Goal: Complete application form

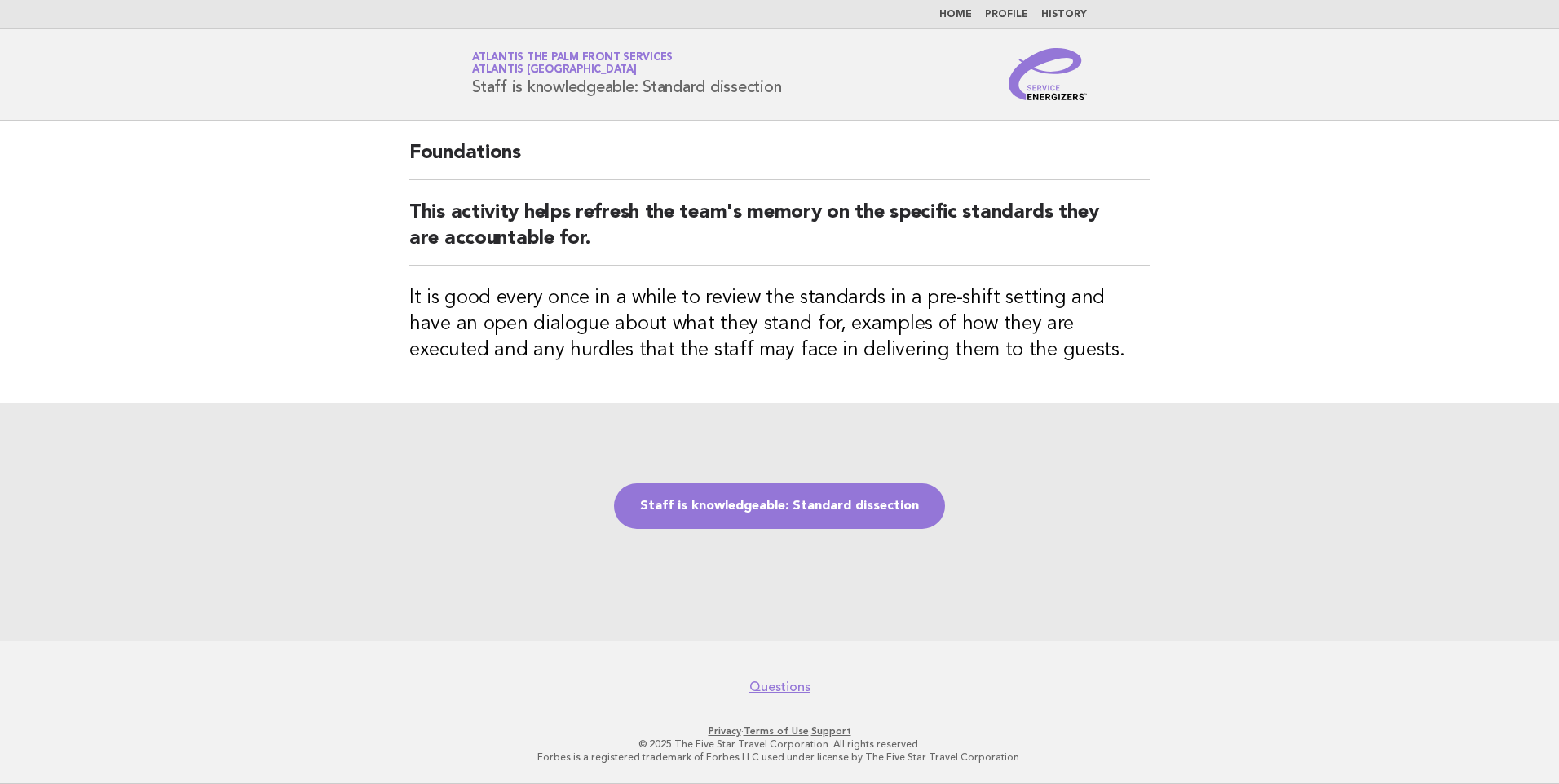
click at [822, 501] on link "Staff is knowledgeable: Standard dissection" at bounding box center [780, 506] width 331 height 46
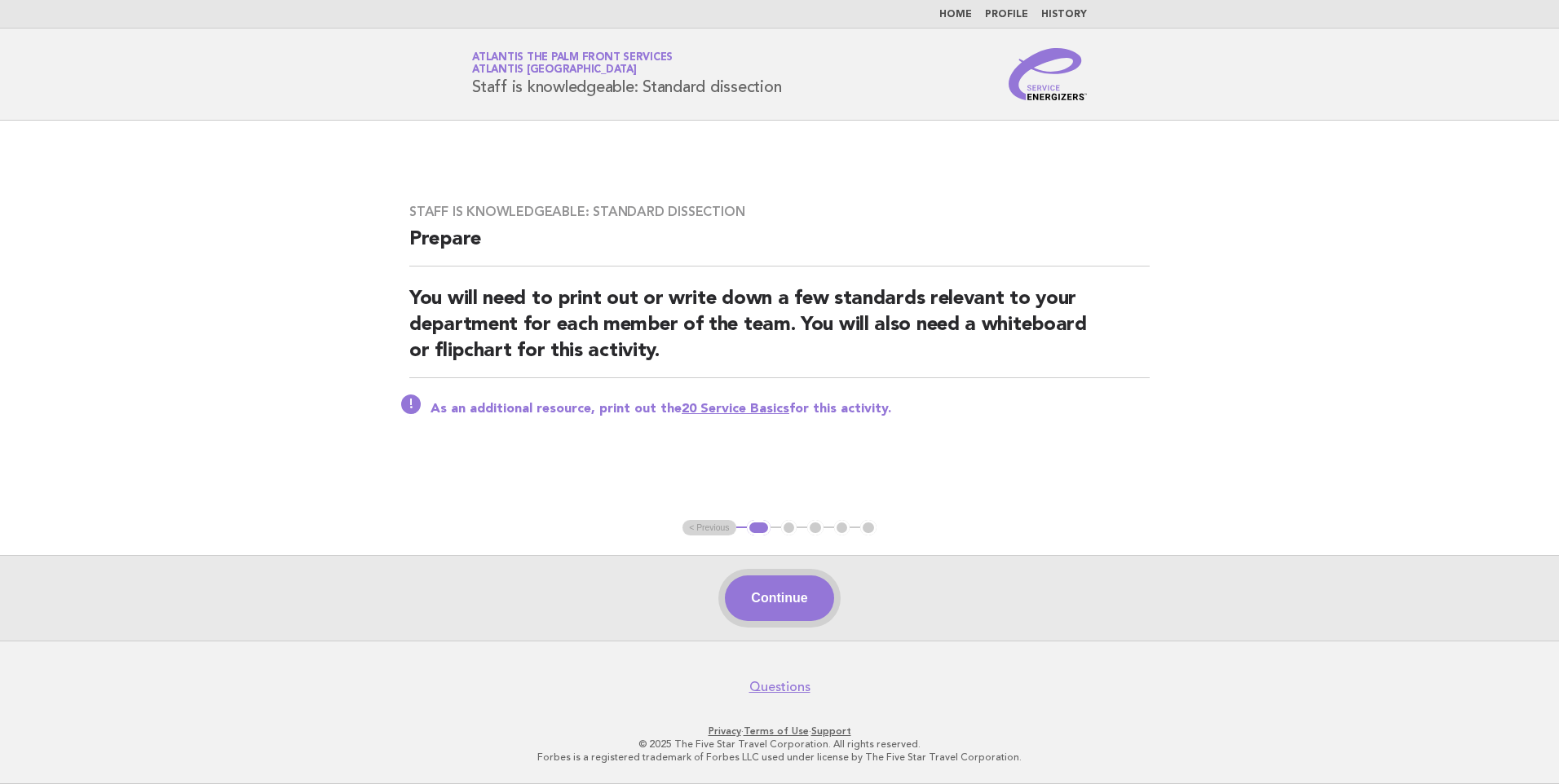
click at [795, 600] on button "Continue" at bounding box center [779, 599] width 109 height 46
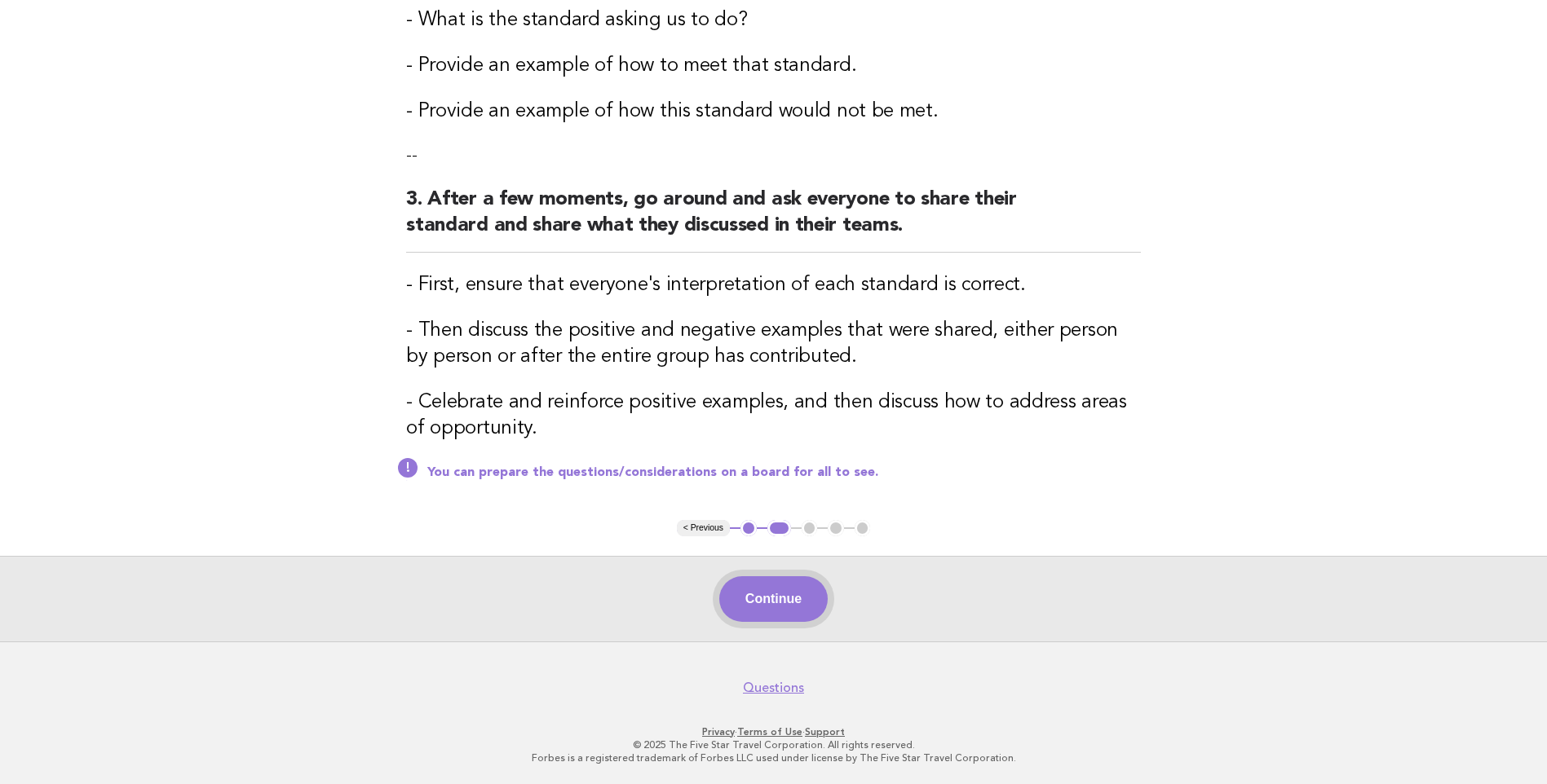
click at [763, 594] on button "Continue" at bounding box center [773, 599] width 109 height 46
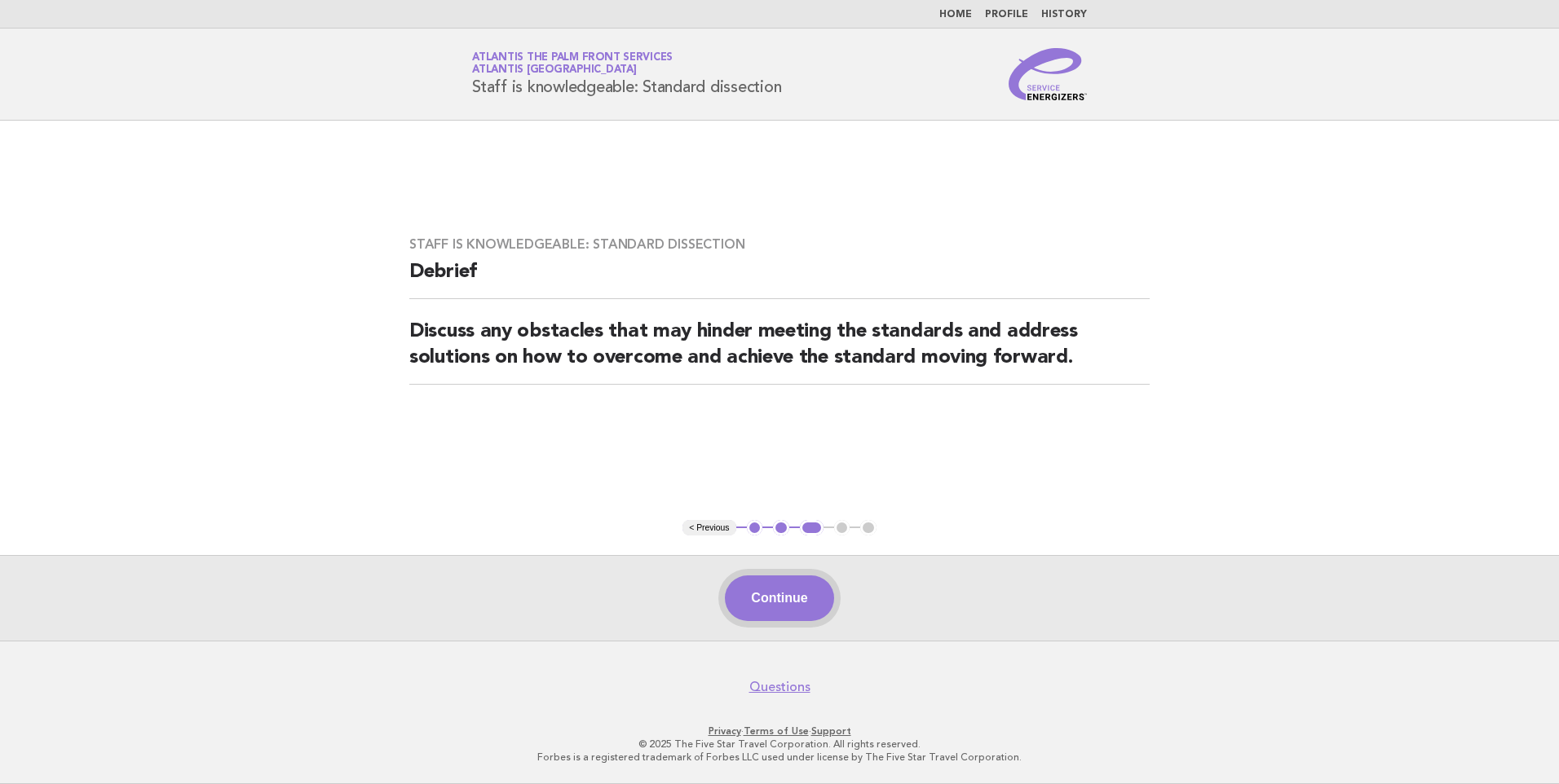
click at [788, 596] on button "Continue" at bounding box center [779, 599] width 109 height 46
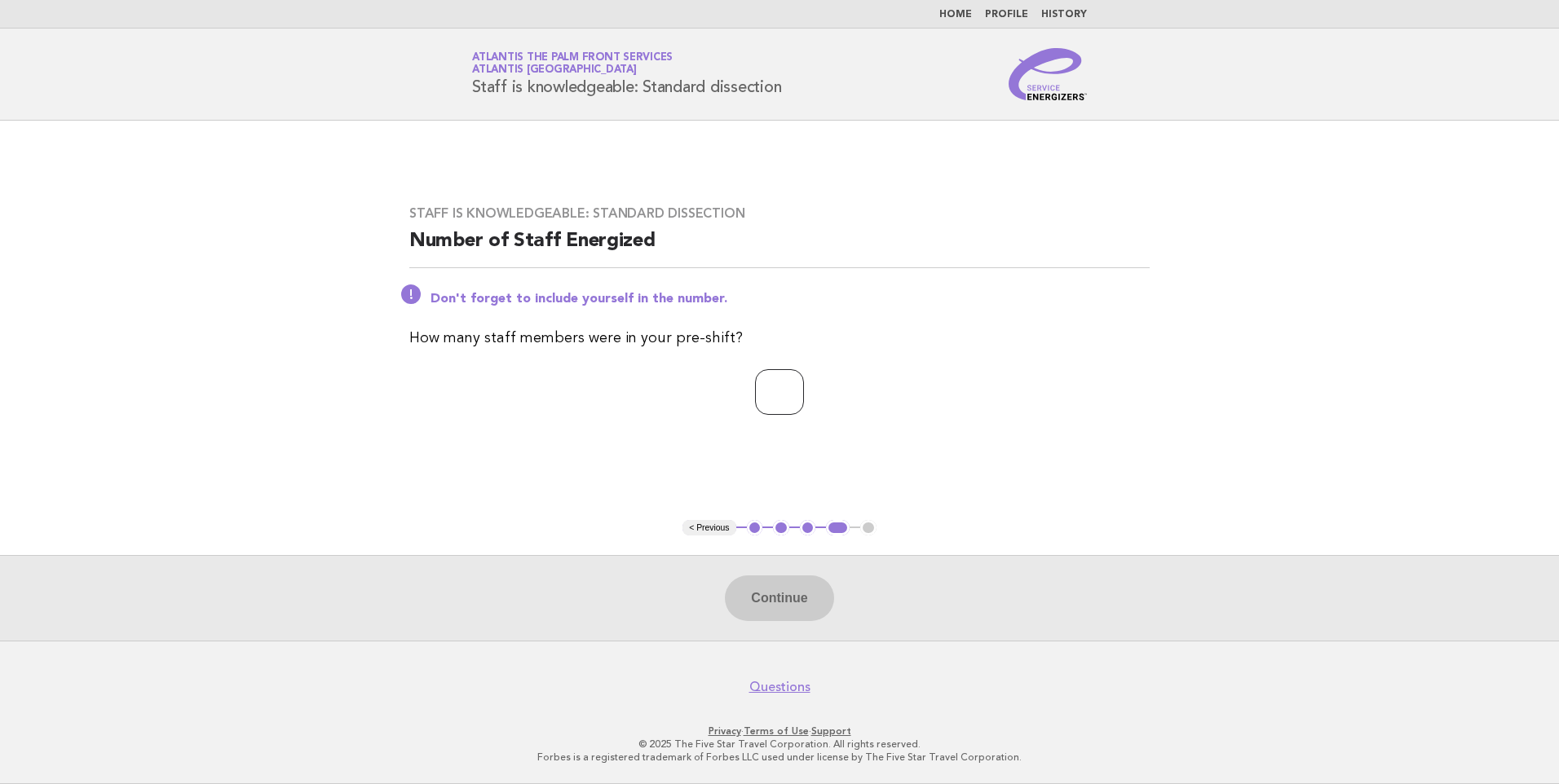
click at [758, 396] on input "number" at bounding box center [780, 392] width 49 height 46
type input "*"
click at [801, 586] on button "Continue" at bounding box center [779, 599] width 109 height 46
